Goal: Task Accomplishment & Management: Manage account settings

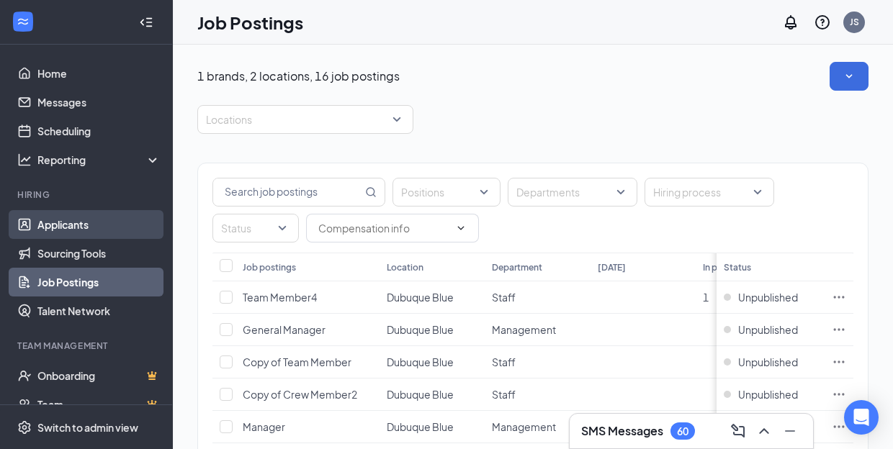
click at [67, 220] on link "Applicants" at bounding box center [98, 224] width 123 height 29
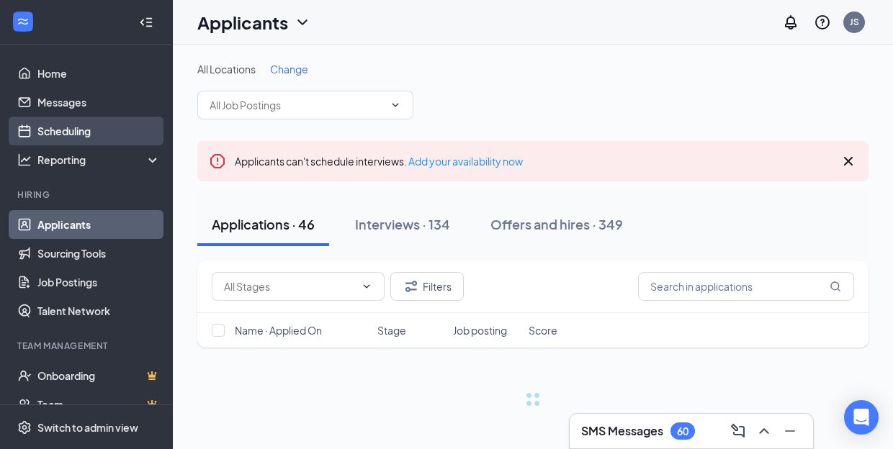
click at [90, 137] on link "Scheduling" at bounding box center [98, 131] width 123 height 29
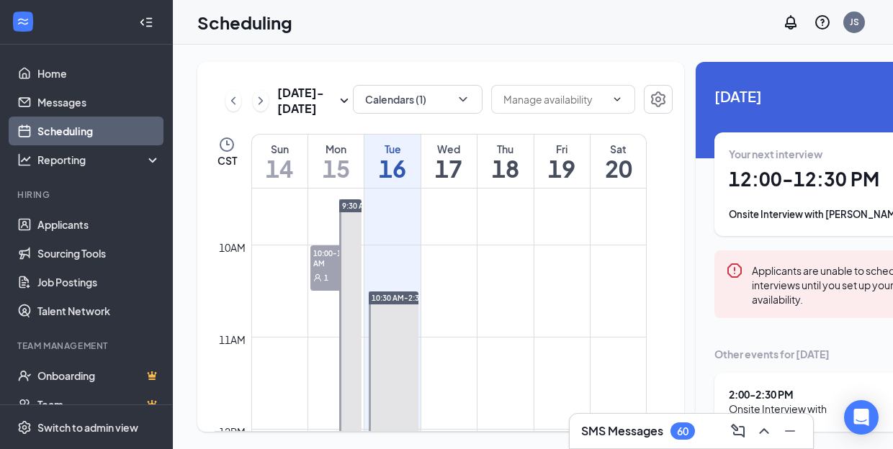
scroll to position [992, 0]
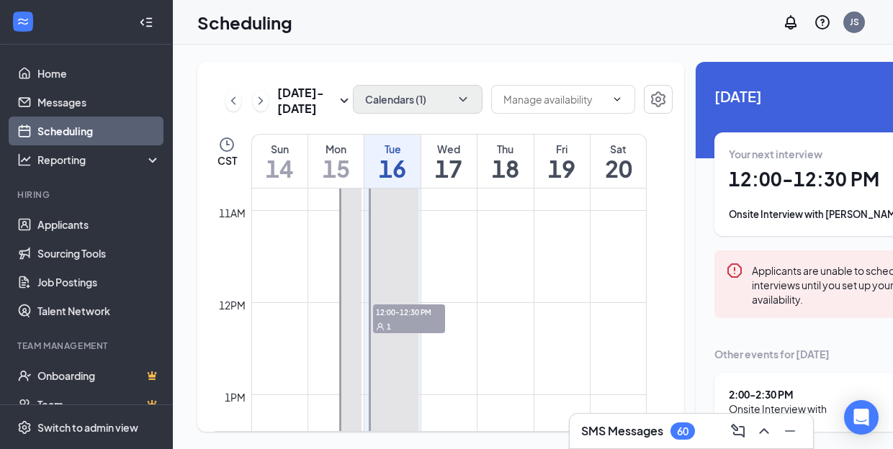
click at [417, 97] on button "Calendars (1)" at bounding box center [418, 99] width 130 height 29
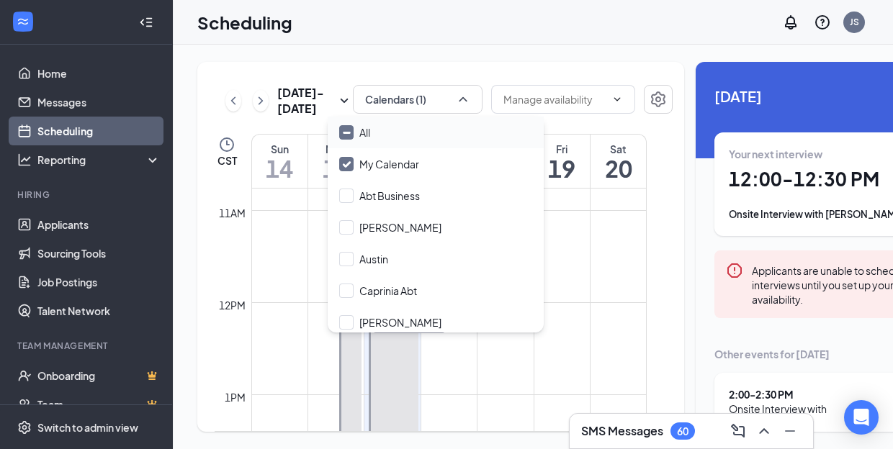
click at [349, 134] on icon "Minimize" at bounding box center [346, 132] width 11 height 11
click at [349, 134] on input "All" at bounding box center [354, 132] width 31 height 14
checkbox input "true"
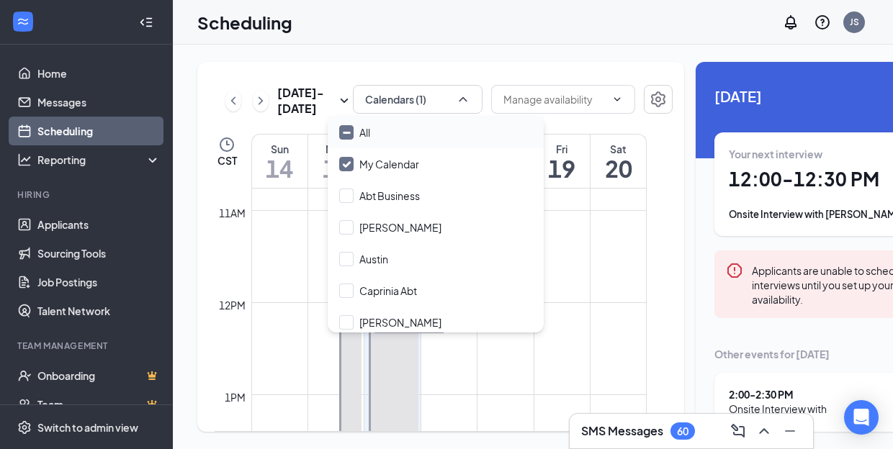
checkbox input "true"
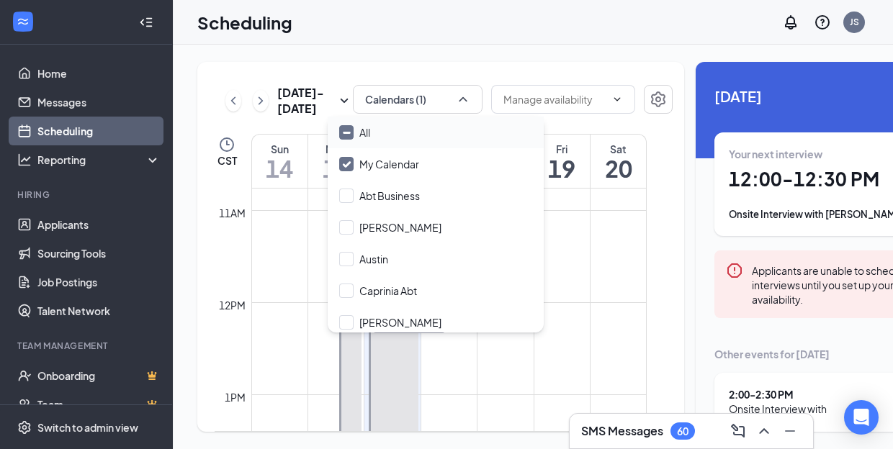
checkbox input "true"
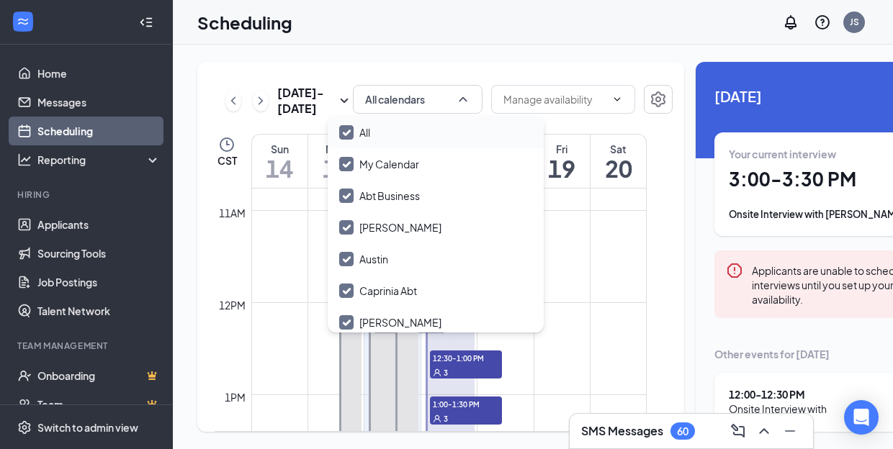
click at [586, 148] on div "[DATE] - [DATE] All calendars CST Sun 14 Mon 15 Tue 16 Wed 17 Thu 18 Fri 19 Sat…" at bounding box center [440, 247] width 487 height 370
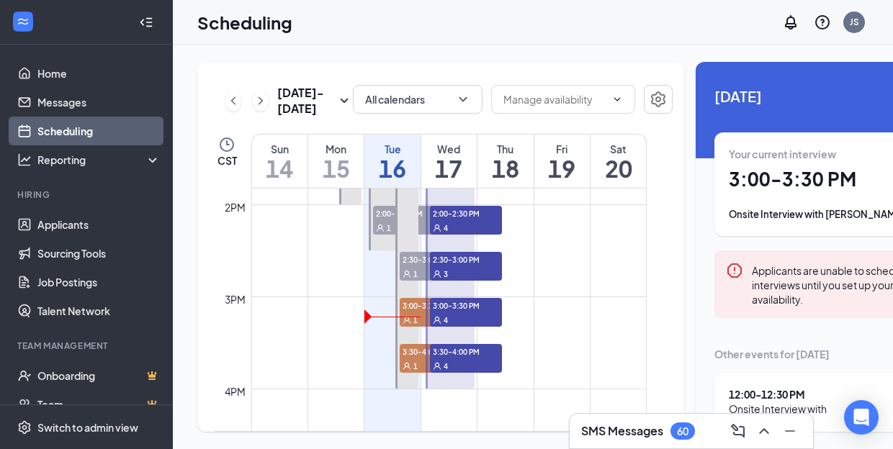
scroll to position [1296, 0]
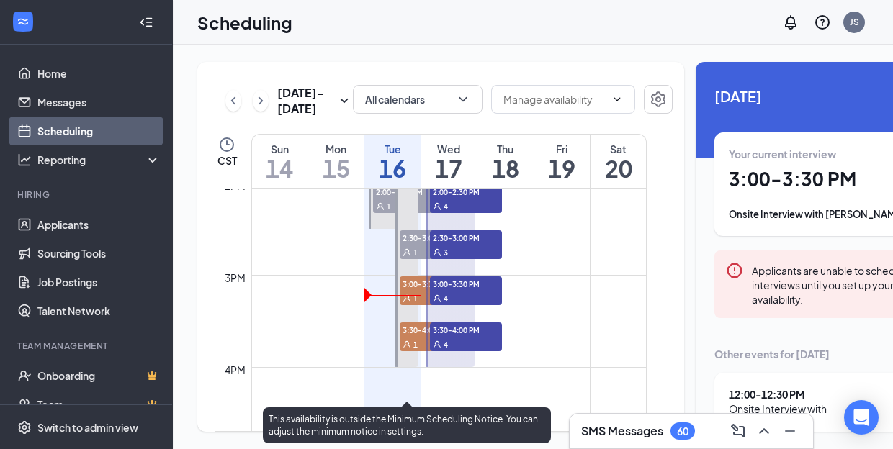
click at [406, 291] on span "3:00-3:30 PM" at bounding box center [436, 284] width 72 height 14
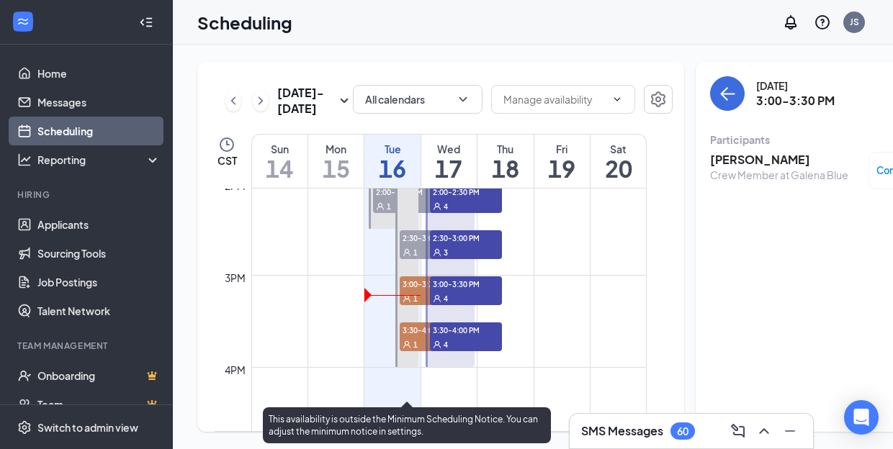
click at [413, 337] on span "3:30-4:00 PM" at bounding box center [436, 330] width 72 height 14
click at [413, 291] on span "3:00-3:30 PM" at bounding box center [436, 284] width 72 height 14
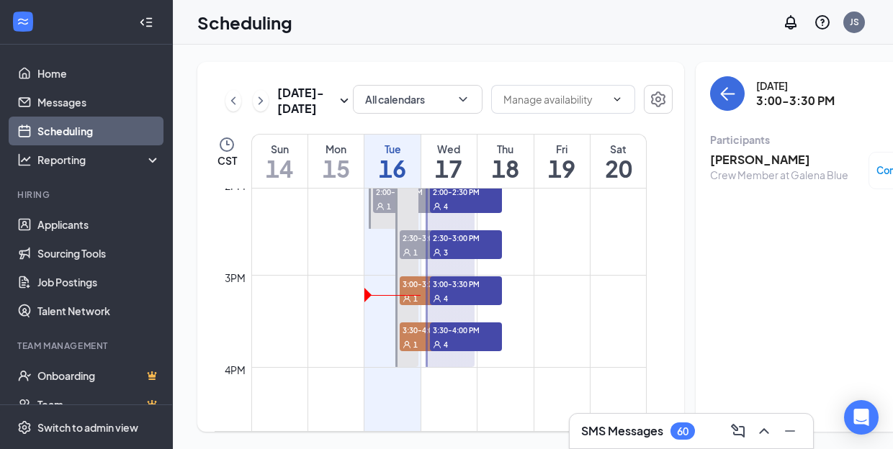
click at [636, 423] on h3 "SMS Messages" at bounding box center [622, 431] width 82 height 16
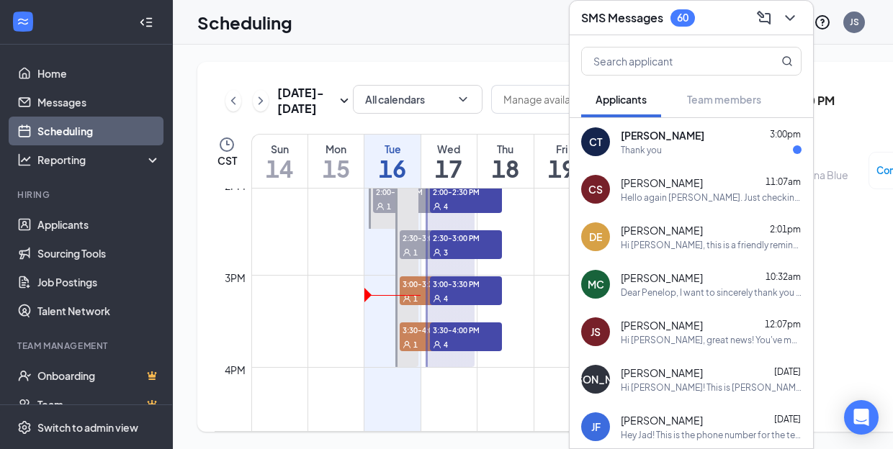
click at [684, 233] on span "[PERSON_NAME]" at bounding box center [662, 230] width 82 height 14
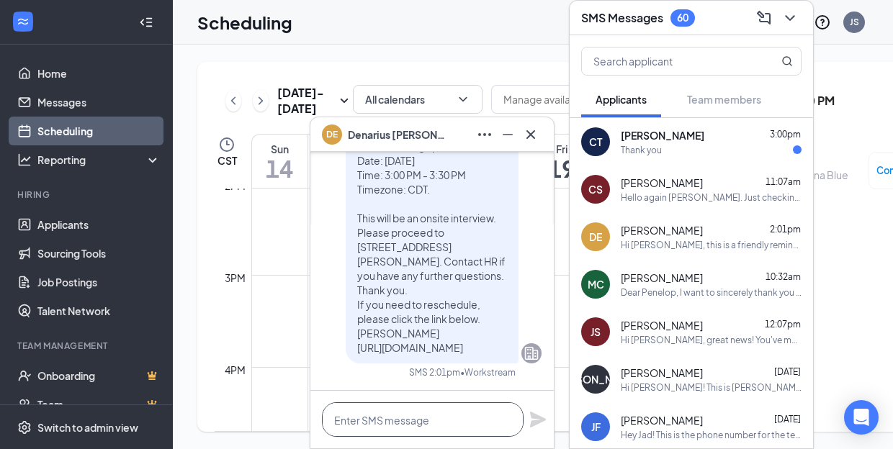
click at [354, 425] on textarea at bounding box center [423, 420] width 202 height 35
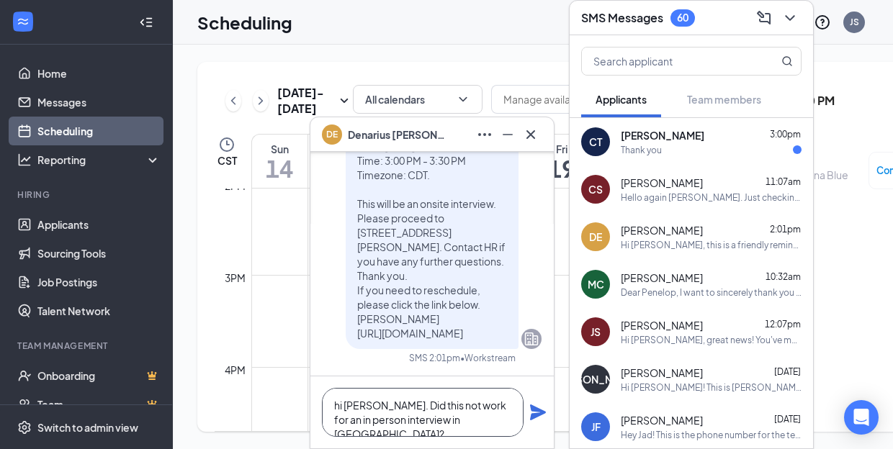
type textarea "hi [PERSON_NAME]. Did this not work for an in person interview in [GEOGRAPHIC_D…"
click at [542, 413] on icon "Plane" at bounding box center [538, 413] width 16 height 16
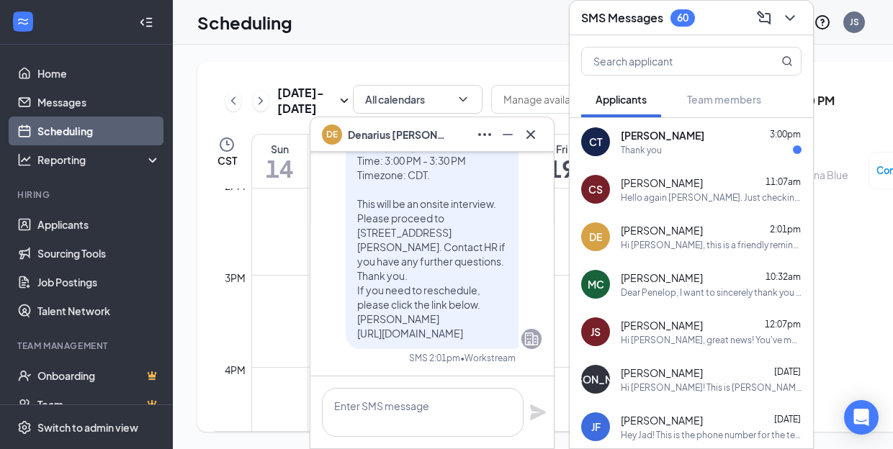
scroll to position [0, 0]
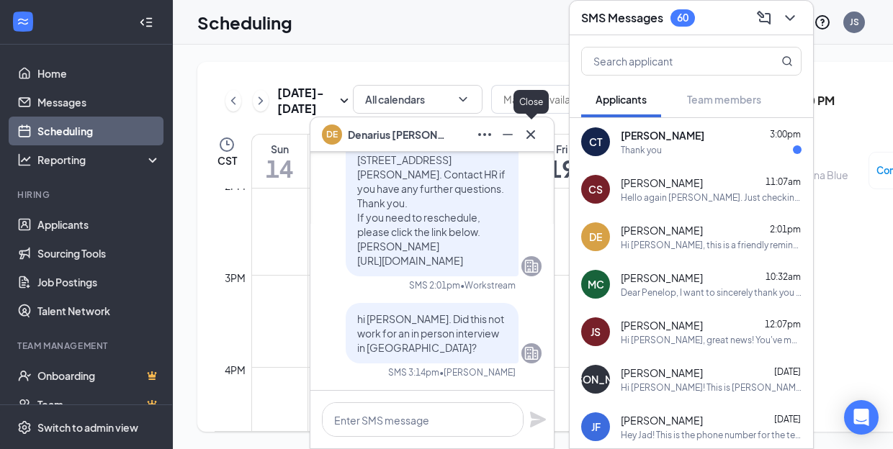
click at [532, 133] on icon "Cross" at bounding box center [530, 134] width 9 height 9
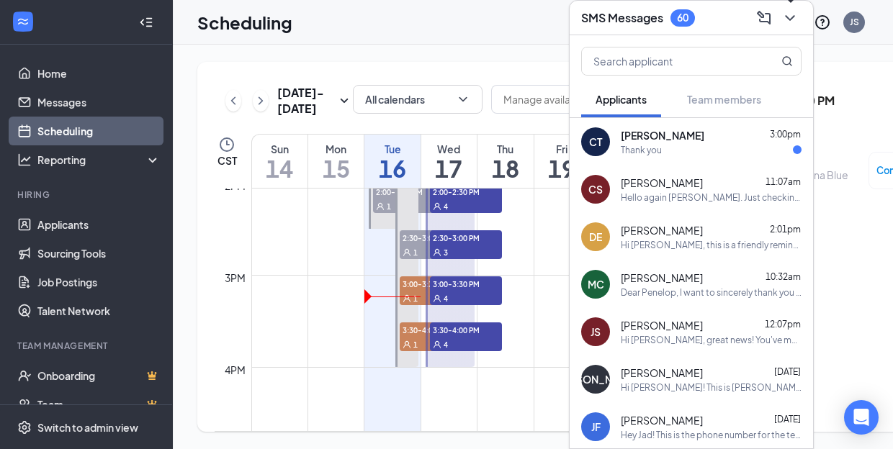
click at [792, 10] on icon "ChevronDown" at bounding box center [789, 17] width 17 height 17
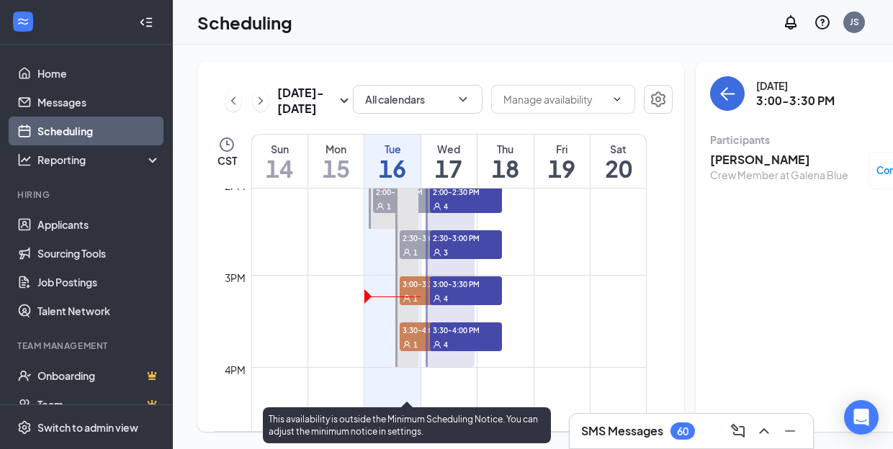
click at [411, 337] on span "3:30-4:00 PM" at bounding box center [436, 330] width 72 height 14
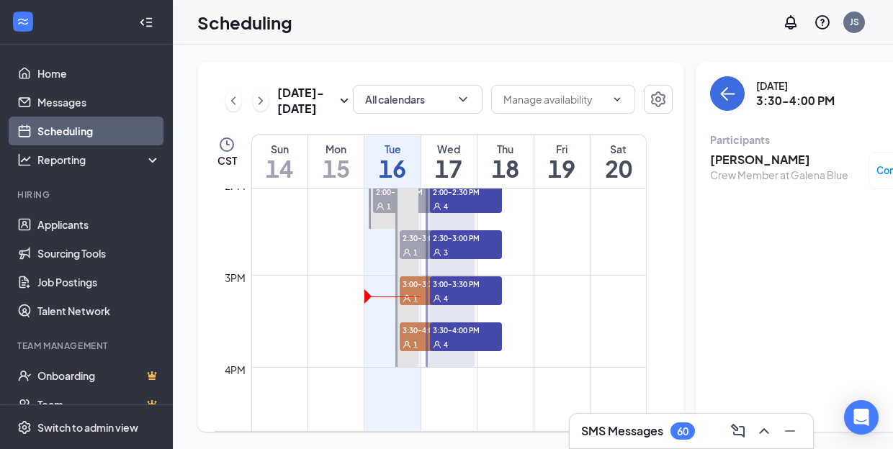
click at [717, 162] on h3 "[PERSON_NAME]" at bounding box center [779, 160] width 138 height 16
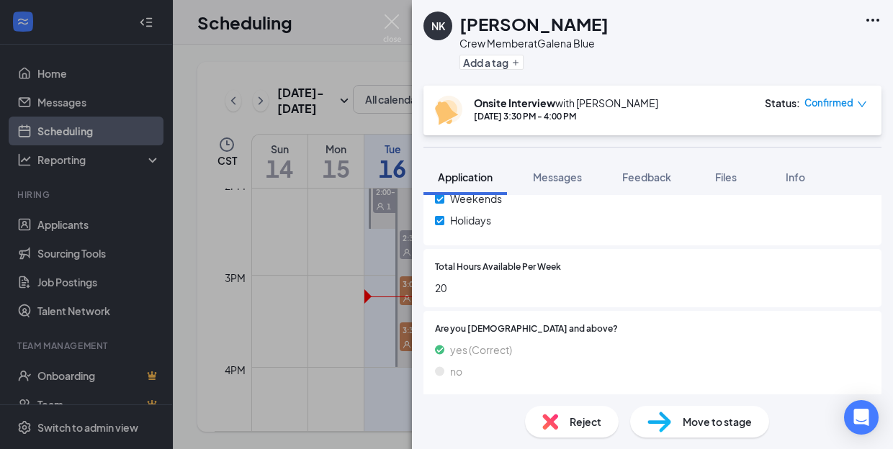
scroll to position [820, 0]
click at [642, 176] on span "Feedback" at bounding box center [646, 177] width 49 height 13
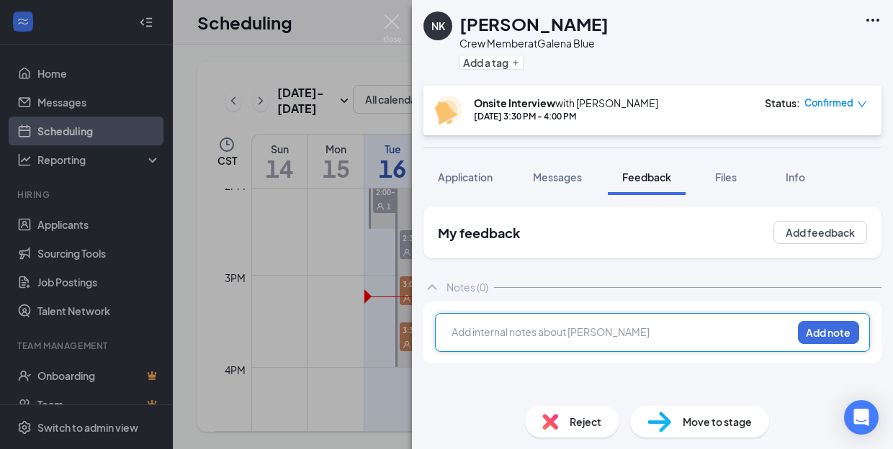
click at [592, 339] on div at bounding box center [621, 332] width 339 height 15
click at [525, 326] on div at bounding box center [621, 332] width 339 height 15
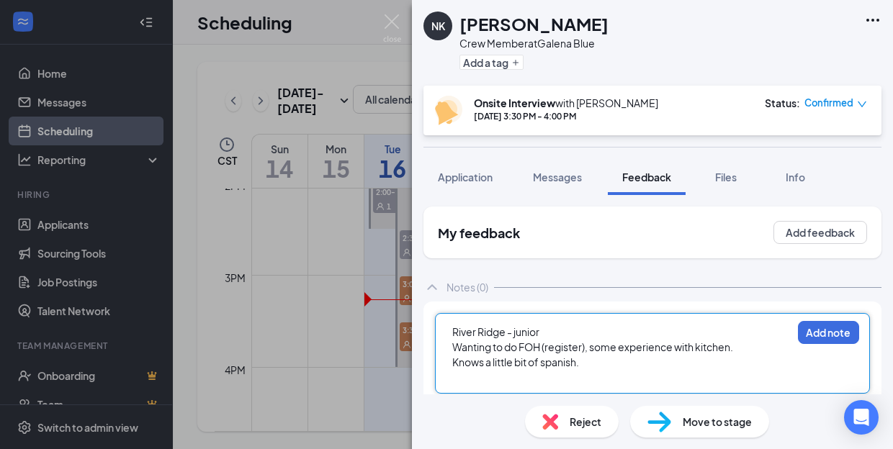
click at [590, 339] on div "River Ridge - junior" at bounding box center [621, 332] width 339 height 15
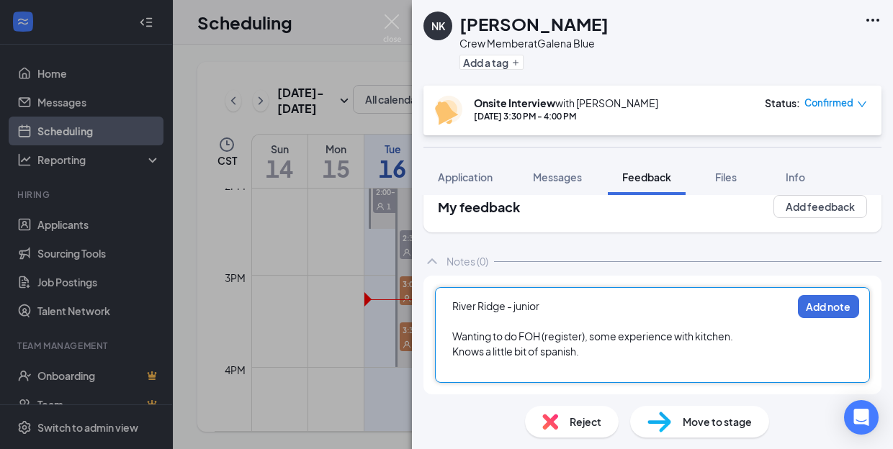
scroll to position [26, 0]
click at [766, 333] on div "Wanting to do FOH (register), some experience with kitchen." at bounding box center [621, 336] width 339 height 15
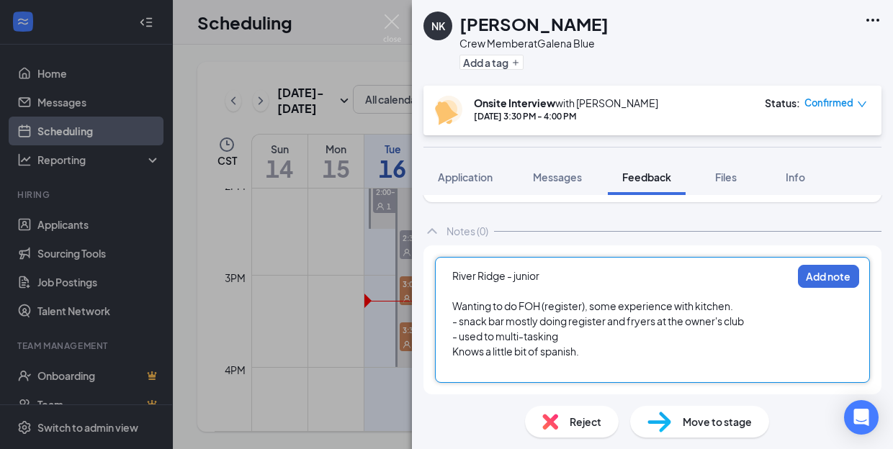
scroll to position [56, 0]
click at [828, 281] on button "Add note" at bounding box center [828, 276] width 61 height 23
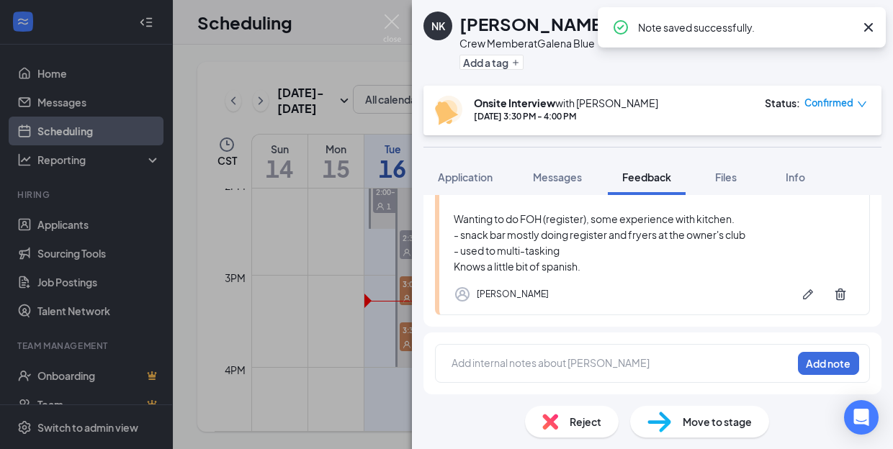
scroll to position [162, 0]
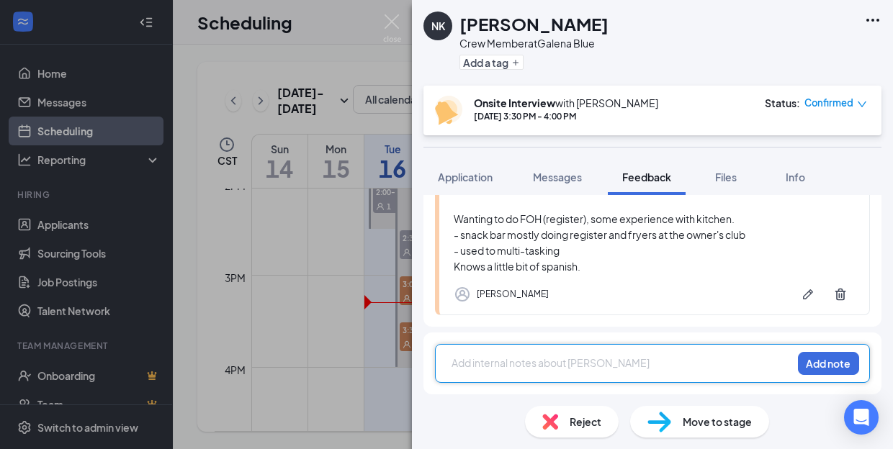
click at [601, 358] on div at bounding box center [621, 363] width 339 height 15
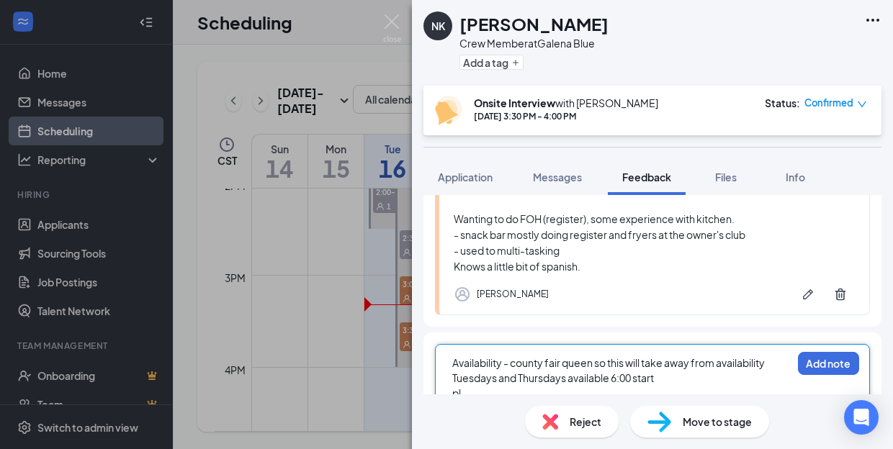
scroll to position [167, 0]
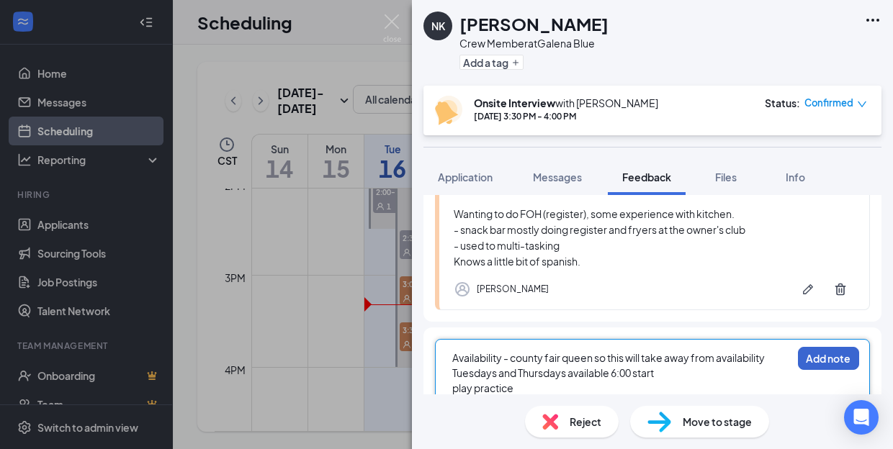
click at [820, 352] on button "Add note" at bounding box center [828, 358] width 61 height 23
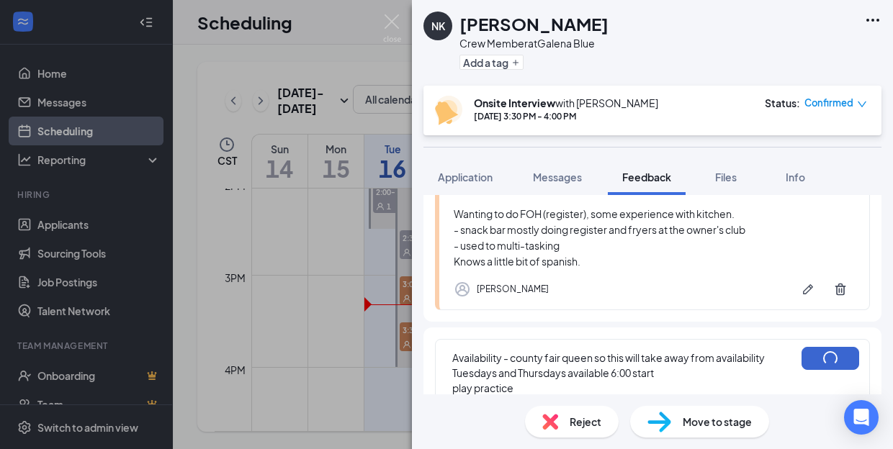
scroll to position [162, 0]
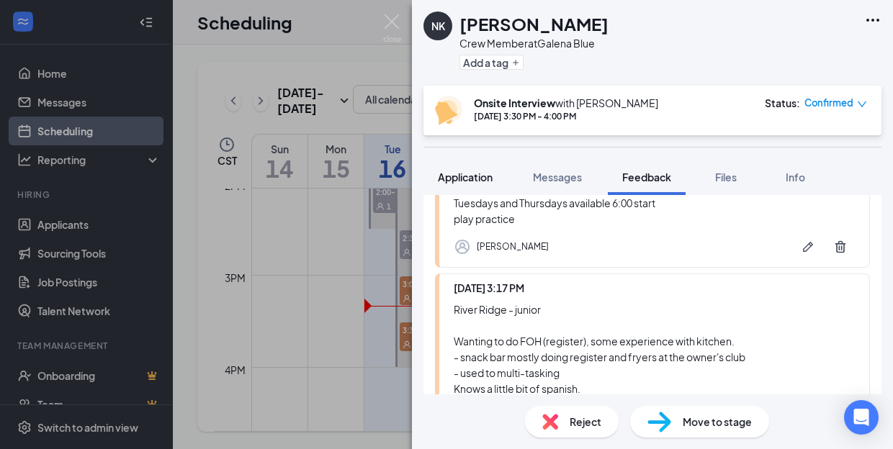
click at [480, 184] on button "Application" at bounding box center [465, 177] width 84 height 36
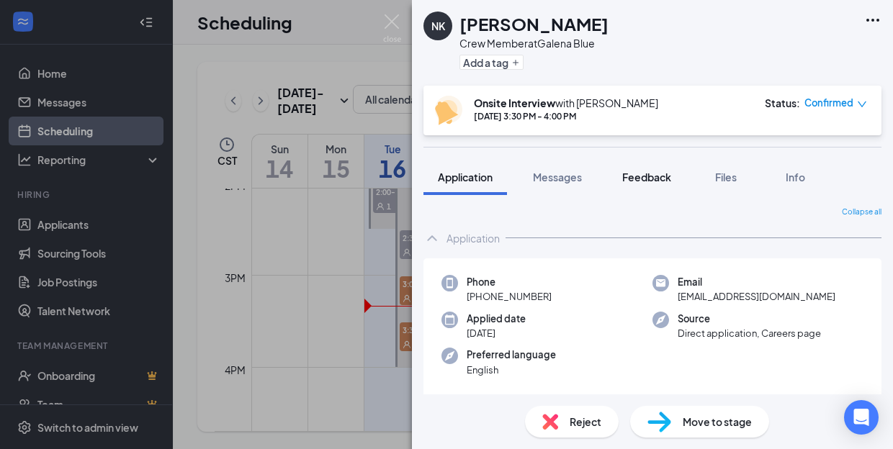
click at [654, 181] on span "Feedback" at bounding box center [646, 177] width 49 height 13
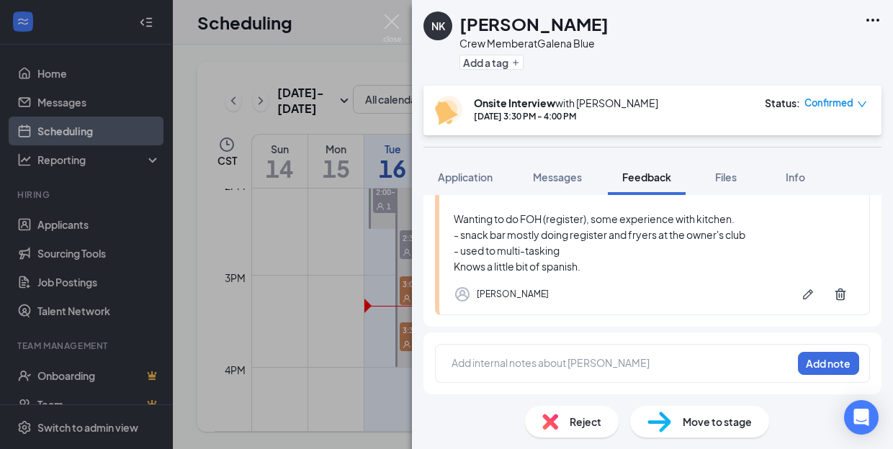
scroll to position [284, 0]
click at [609, 266] on div "River Ridge - junior Wanting to do FOH (register), some experience with kitchen…" at bounding box center [654, 226] width 401 height 95
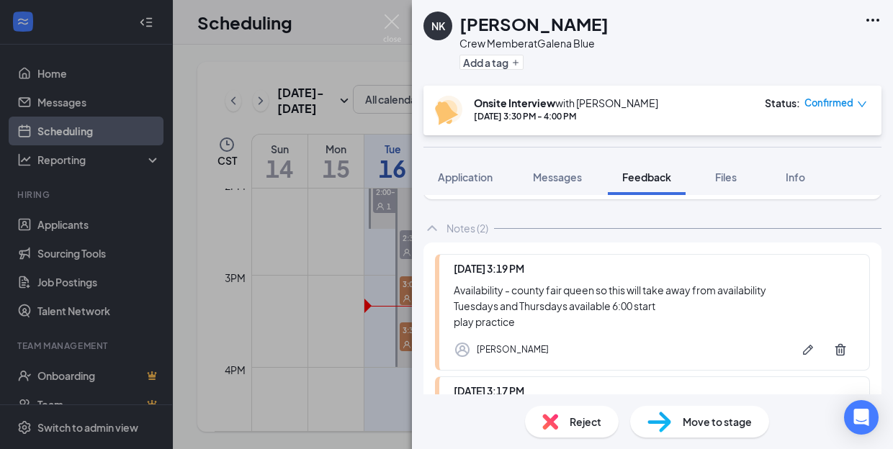
scroll to position [53, 0]
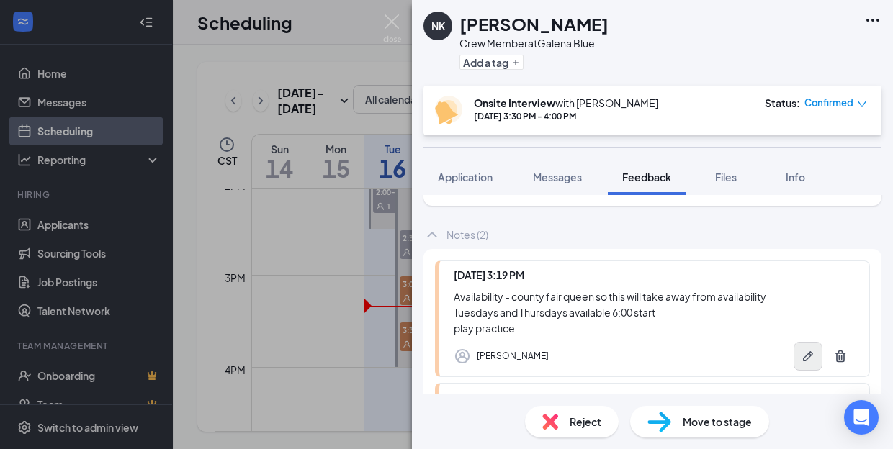
click at [806, 357] on icon "Pen" at bounding box center [808, 356] width 10 height 10
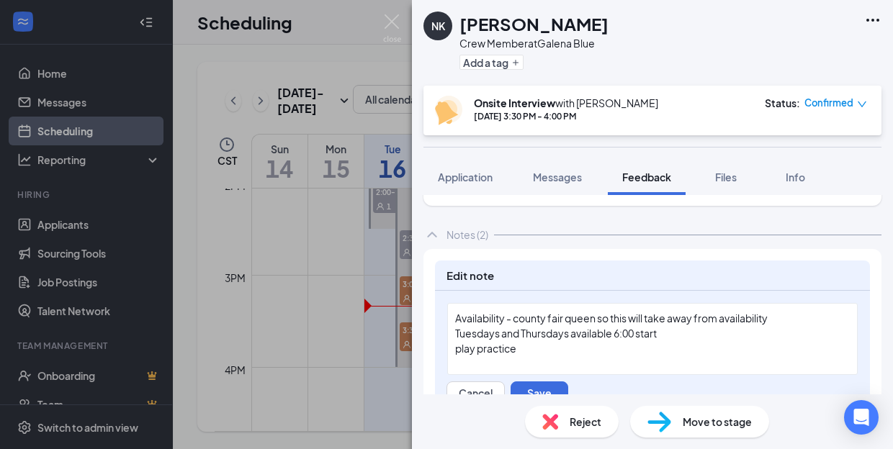
click at [585, 356] on div "play practice" at bounding box center [652, 348] width 395 height 15
click at [792, 321] on div "Availability - county fair queen so this will take away from availability" at bounding box center [652, 318] width 395 height 15
click at [552, 382] on button "Save" at bounding box center [540, 393] width 58 height 23
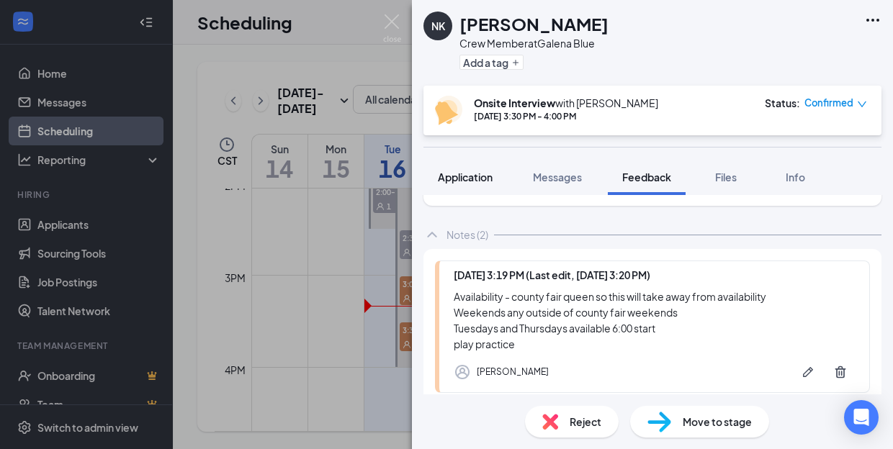
click at [471, 177] on span "Application" at bounding box center [465, 177] width 55 height 13
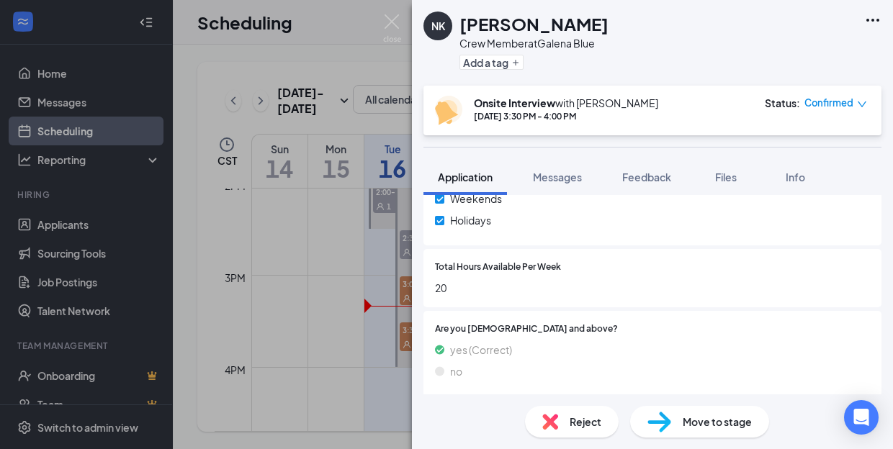
scroll to position [820, 0]
